Goal: Transaction & Acquisition: Purchase product/service

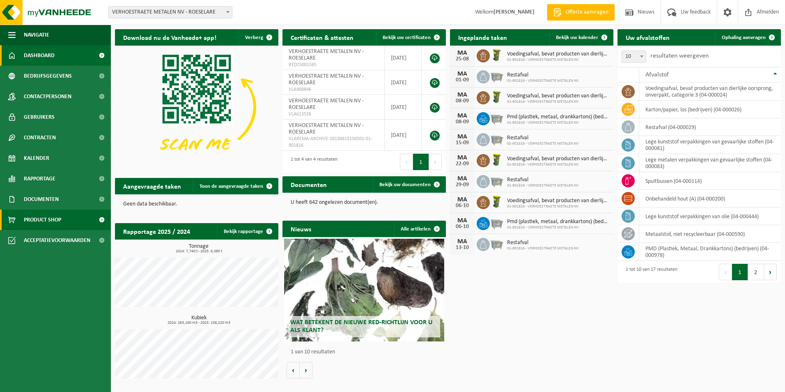
click at [43, 216] on span "Product Shop" at bounding box center [42, 219] width 37 height 21
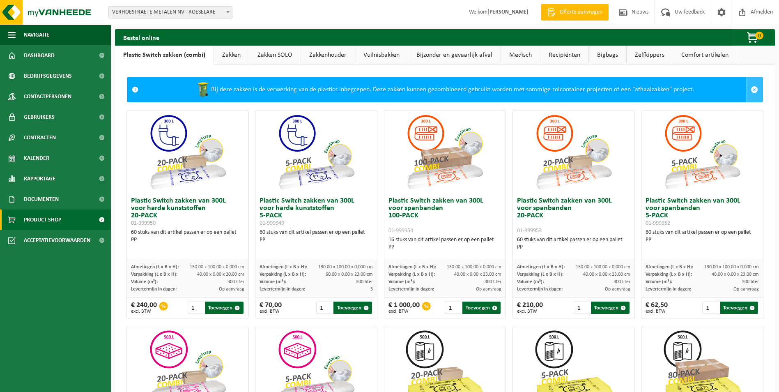
click at [751, 90] on span at bounding box center [754, 89] width 7 height 7
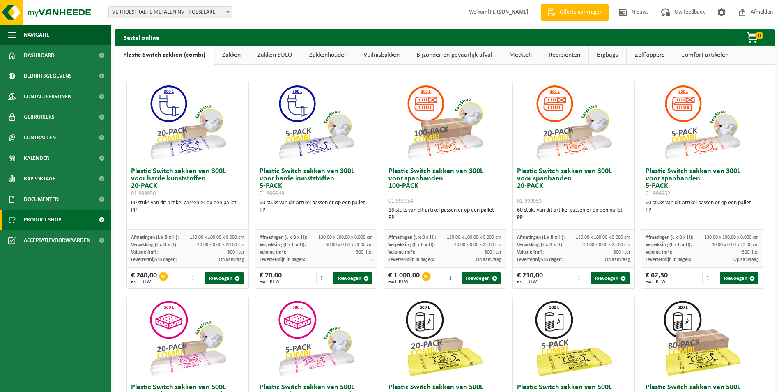
click at [377, 55] on link "Vuilnisbakken" at bounding box center [381, 55] width 53 height 19
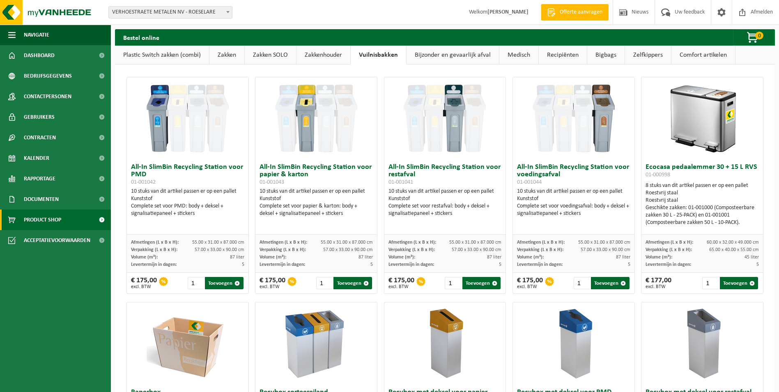
click at [444, 51] on link "Bijzonder en gevaarlijk afval" at bounding box center [453, 55] width 92 height 19
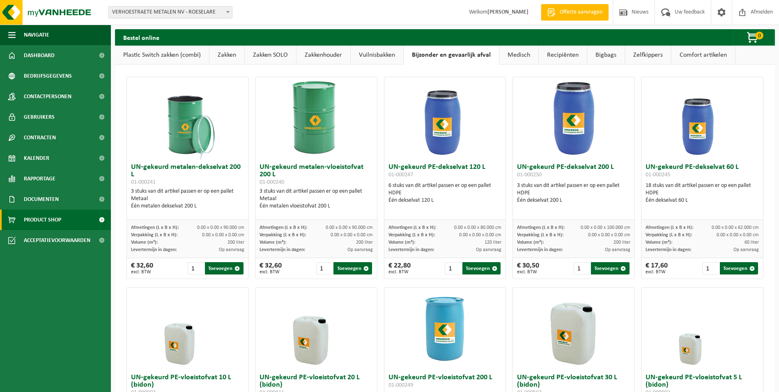
click at [552, 53] on link "Recipiënten" at bounding box center [563, 55] width 48 height 19
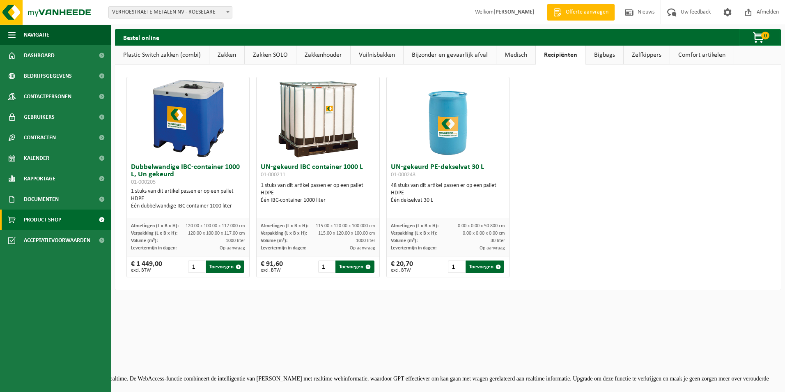
click at [522, 54] on link "Medisch" at bounding box center [516, 55] width 39 height 19
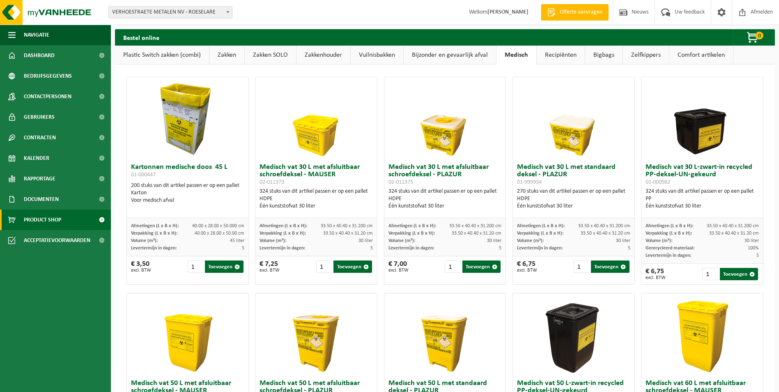
click at [637, 53] on link "Zelfkippers" at bounding box center [646, 55] width 46 height 19
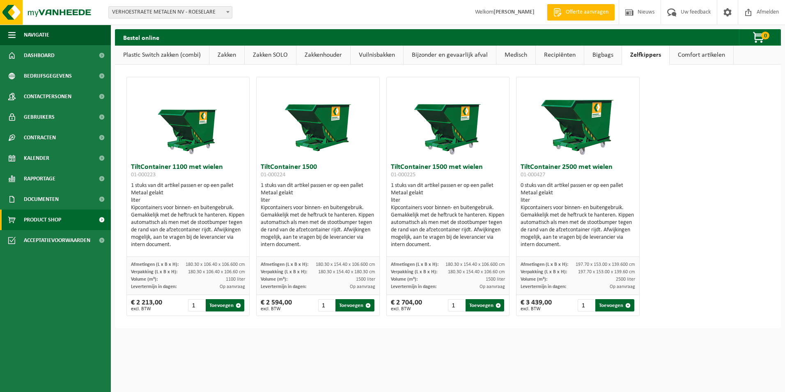
click at [692, 52] on link "Comfort artikelen" at bounding box center [702, 55] width 64 height 19
